Goal: Task Accomplishment & Management: Manage account settings

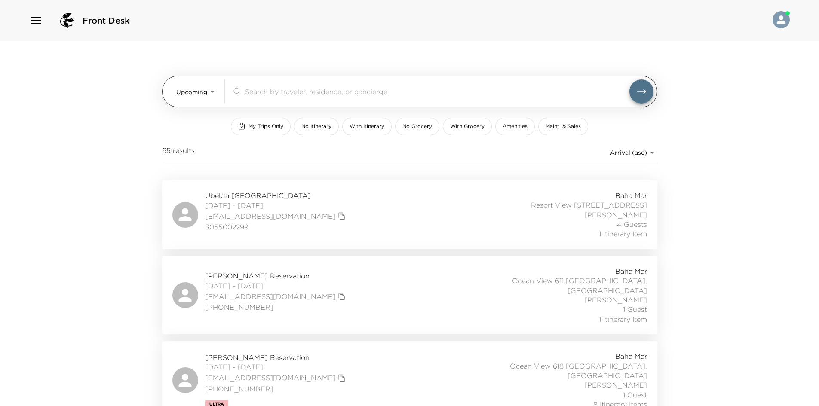
click at [178, 88] on body "Front Desk Upcoming Upcoming ​ My Trips Only No Itinerary With Itinerary No Gro…" at bounding box center [409, 203] width 819 height 406
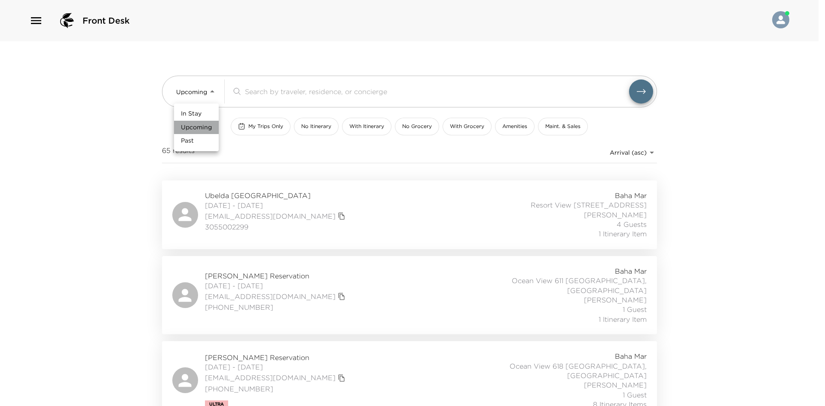
click at [210, 122] on li "Upcoming" at bounding box center [196, 128] width 45 height 14
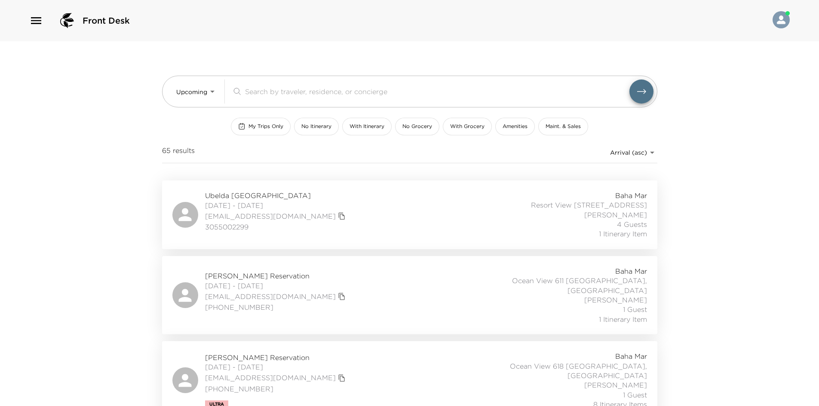
click at [207, 110] on div "Upcoming Upcoming ​ My Trips Only No Itinerary With Itinerary No Grocery With G…" at bounding box center [409, 110] width 495 height 139
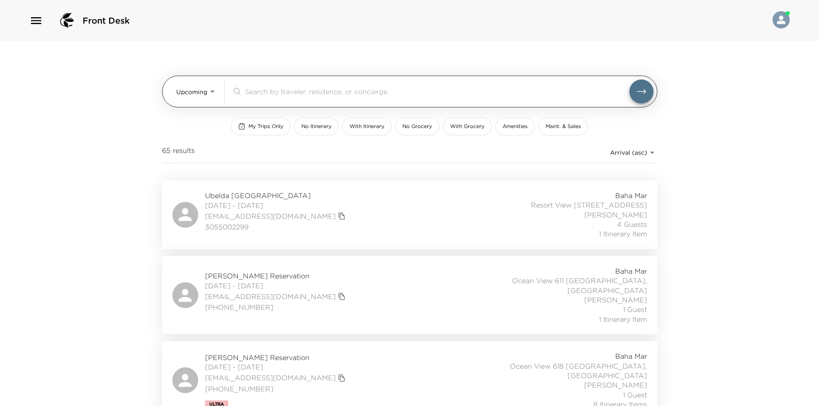
click at [209, 88] on body "Front Desk Upcoming Upcoming ​ My Trips Only No Itinerary With Itinerary No Gro…" at bounding box center [409, 203] width 819 height 406
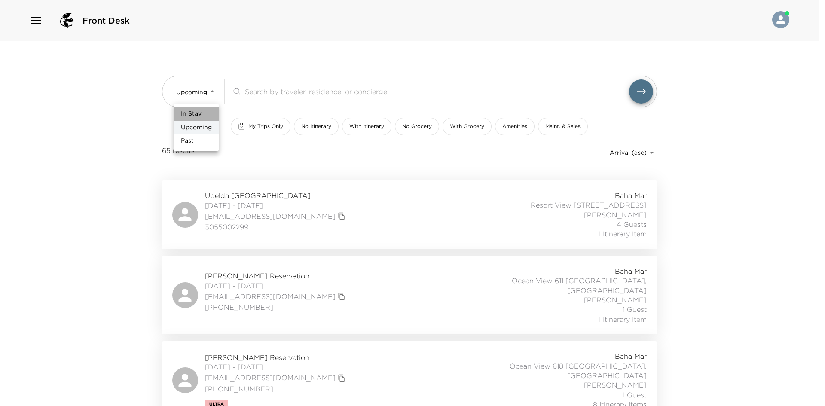
click at [200, 110] on span "In Stay" at bounding box center [191, 114] width 21 height 9
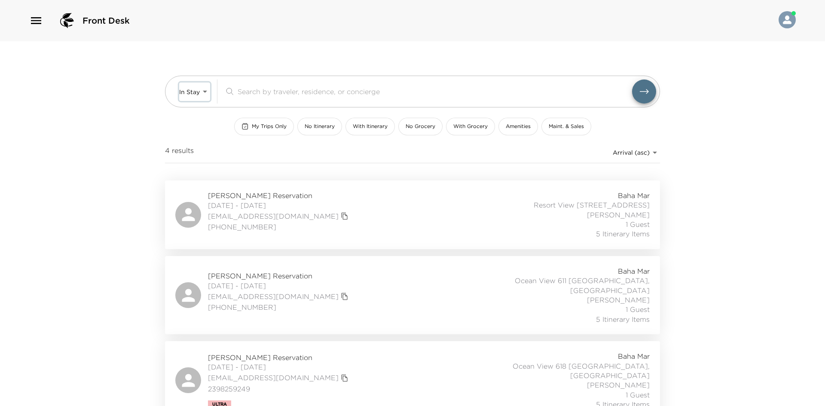
type input "In-Stay"
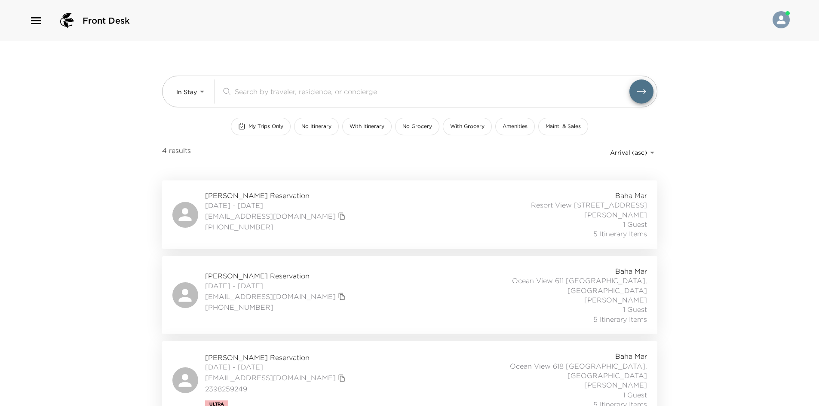
click at [150, 162] on div "Front Desk In Stay In-Stay ​ My Trips Only No Itinerary With Itinerary No Groce…" at bounding box center [409, 203] width 819 height 406
click at [155, 200] on div "In Stay In-Stay ​ My Trips Only No Itinerary With Itinerary No Grocery With Gro…" at bounding box center [410, 273] width 516 height 464
click at [156, 200] on div "In Stay In-Stay ​ My Trips Only No Itinerary With Itinerary No Grocery With Gro…" at bounding box center [410, 273] width 516 height 464
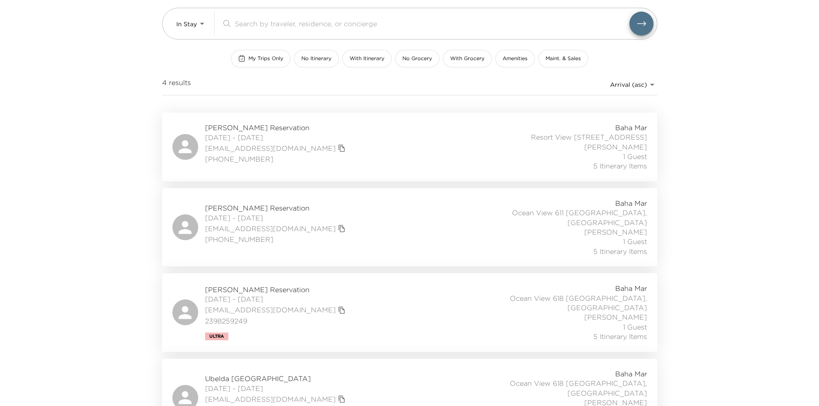
scroll to position [77, 0]
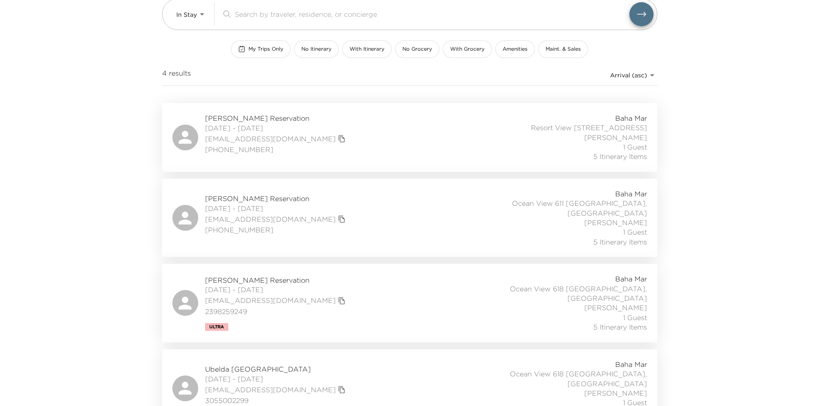
click at [403, 360] on div "Ubelda [GEOGRAPHIC_DATA] [DATE] - [DATE] [EMAIL_ADDRESS][DOMAIN_NAME] 305500229…" at bounding box center [409, 389] width 474 height 58
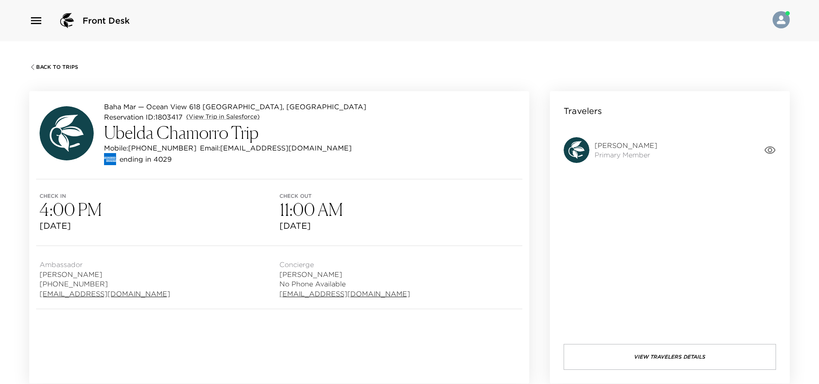
click at [257, 196] on span "Check in" at bounding box center [160, 196] width 240 height 6
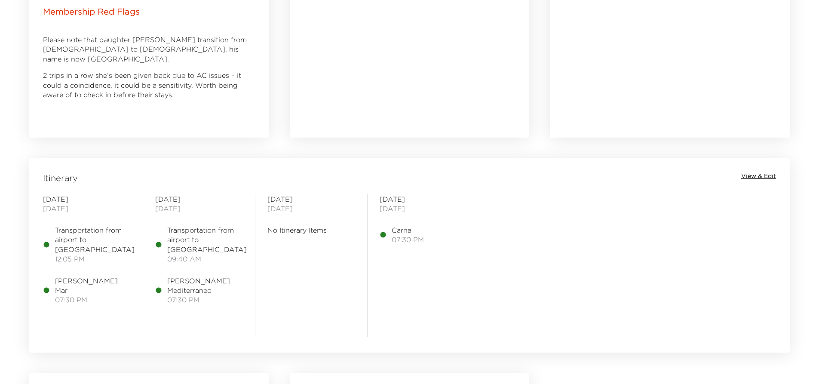
scroll to position [602, 0]
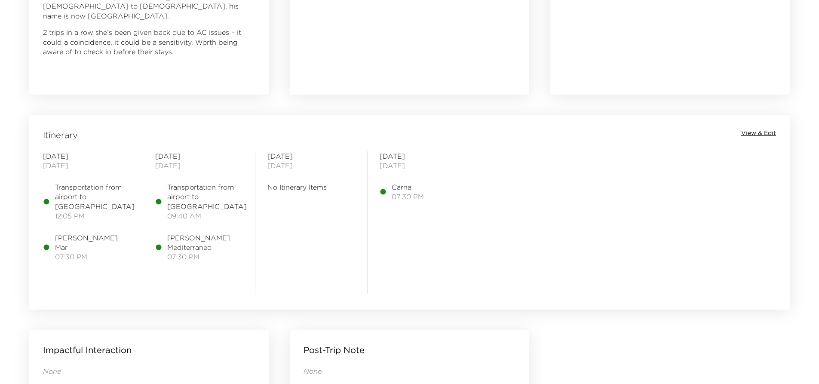
click at [764, 133] on span "View & Edit" at bounding box center [758, 133] width 35 height 9
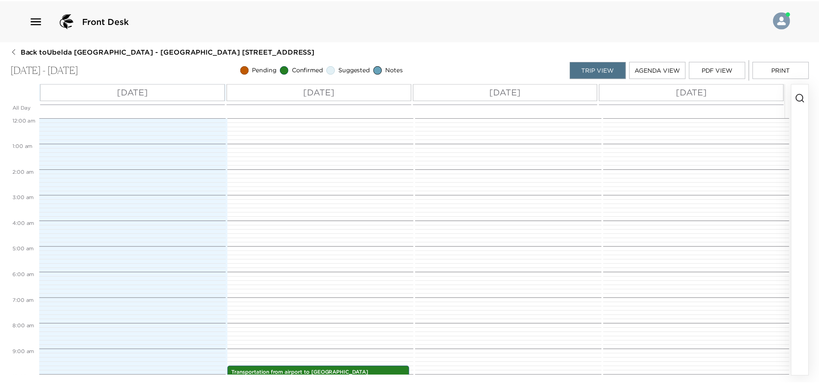
scroll to position [249, 0]
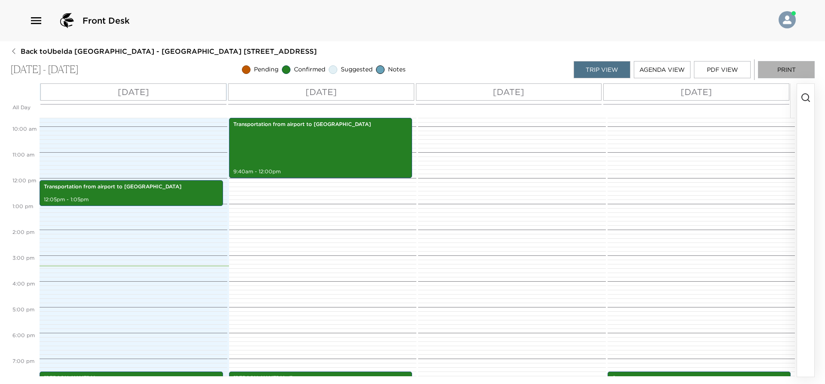
click at [769, 68] on button "Print" at bounding box center [786, 69] width 57 height 17
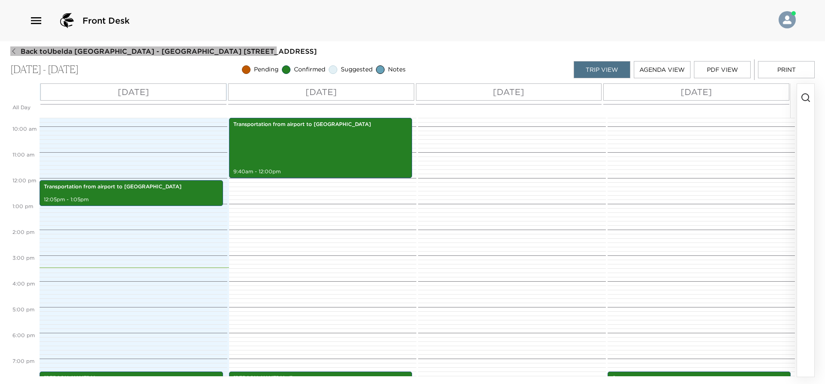
click at [29, 52] on span "Back to Ubelda Chamorro Reservation - Ocean View 618 Nassau, Bahamas" at bounding box center [169, 50] width 296 height 9
